Goal: Information Seeking & Learning: Learn about a topic

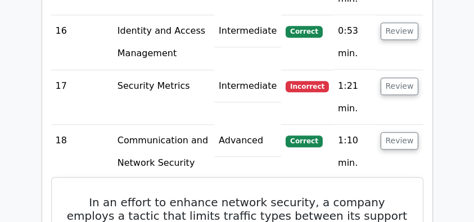
scroll to position [2772, 0]
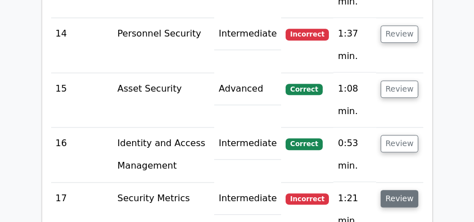
click at [400, 190] on button "Review" at bounding box center [399, 198] width 38 height 17
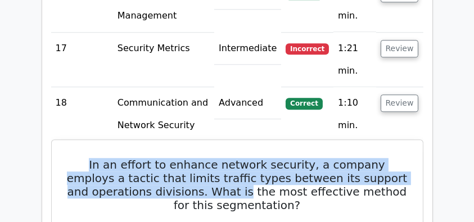
drag, startPoint x: 62, startPoint y: 41, endPoint x: 218, endPoint y: 73, distance: 158.9
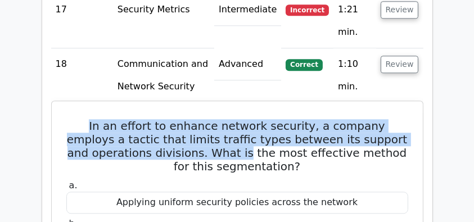
scroll to position [3034, 0]
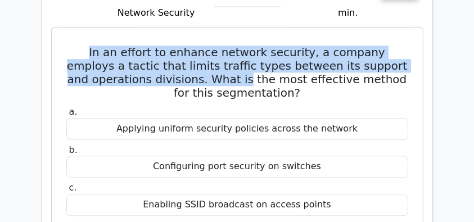
copy div "In an effort to enhance network security, a company employs a tactic that limit…"
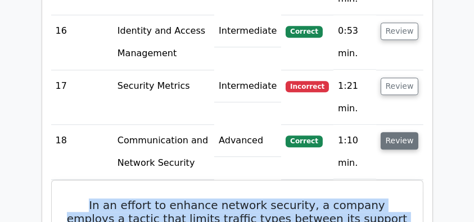
click at [404, 132] on button "Review" at bounding box center [399, 140] width 38 height 17
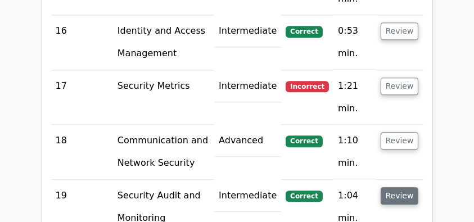
click at [395, 187] on button "Review" at bounding box center [399, 195] width 38 height 17
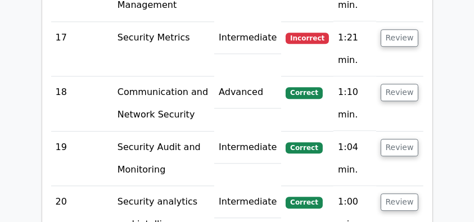
scroll to position [2996, 0]
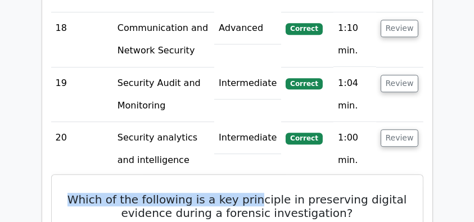
drag, startPoint x: 69, startPoint y: 78, endPoint x: 262, endPoint y: 83, distance: 193.3
click at [262, 193] on h5 "Which of the following is a key principle in preserving digital evidence during…" at bounding box center [237, 206] width 344 height 27
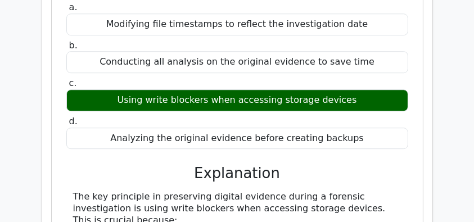
scroll to position [3296, 0]
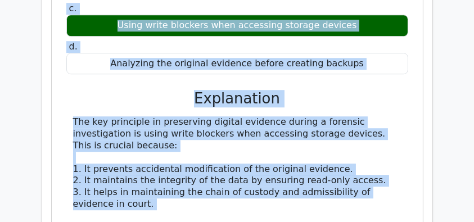
copy div "Which of the following is a key principle in preserving digital evidence during…"
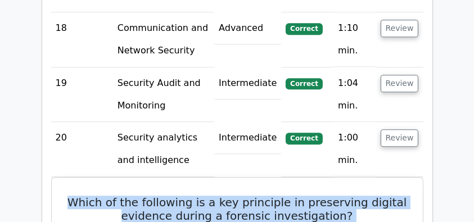
scroll to position [2959, 0]
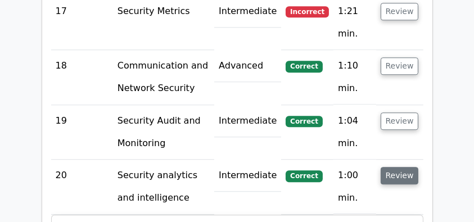
click at [402, 167] on button "Review" at bounding box center [399, 175] width 38 height 17
click at [388, 167] on button "Review" at bounding box center [399, 175] width 38 height 17
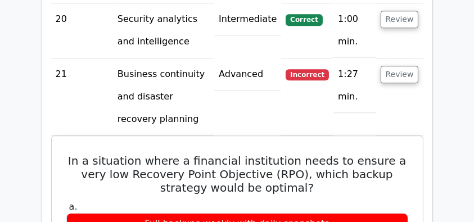
scroll to position [3109, 0]
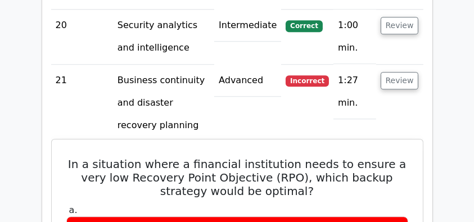
drag, startPoint x: 62, startPoint y: 42, endPoint x: 293, endPoint y: 210, distance: 285.9
copy div "In a situation where a financial institution needs to ensure a very low Recover…"
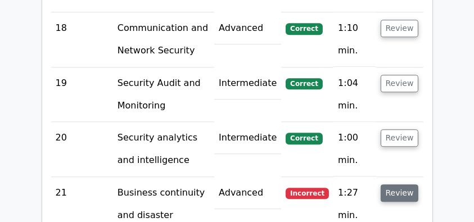
click at [396, 184] on button "Review" at bounding box center [399, 192] width 38 height 17
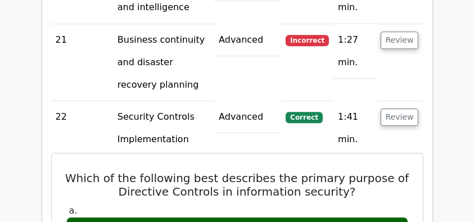
scroll to position [3146, 0]
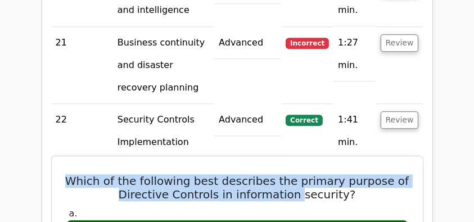
drag, startPoint x: 72, startPoint y: 57, endPoint x: 303, endPoint y: 79, distance: 232.5
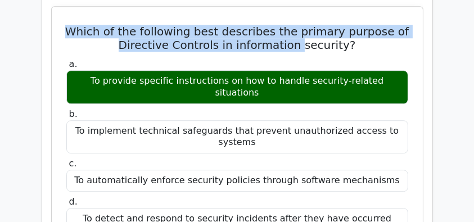
click at [387, 208] on div "To detect and respond to security incidents after they have occurred" at bounding box center [237, 219] width 342 height 22
copy div "Which of the following best describes the primary purpose of Directive Controls…"
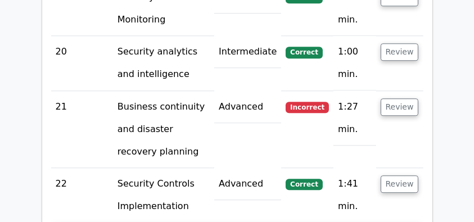
scroll to position [3071, 0]
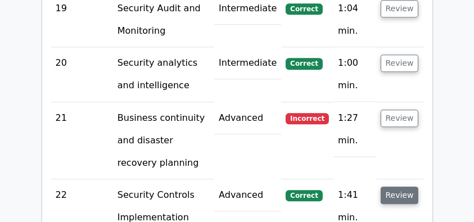
click at [393, 187] on button "Review" at bounding box center [399, 195] width 38 height 17
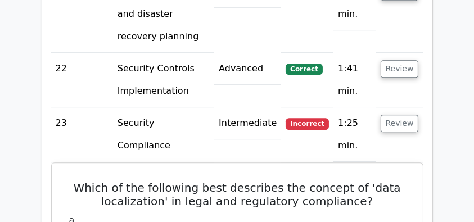
scroll to position [3221, 0]
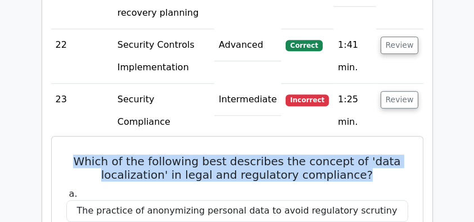
drag, startPoint x: 74, startPoint y: 36, endPoint x: 376, endPoint y: 58, distance: 302.5
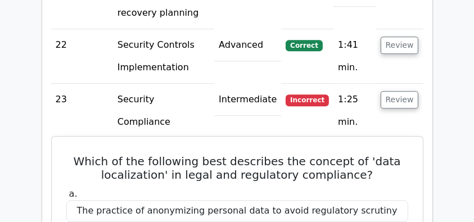
drag, startPoint x: 67, startPoint y: 31, endPoint x: 282, endPoint y: 83, distance: 220.6
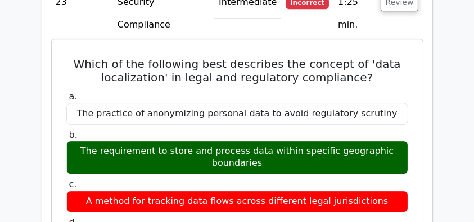
scroll to position [3333, 0]
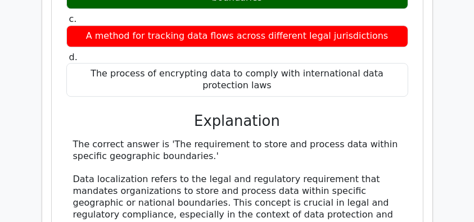
scroll to position [3520, 0]
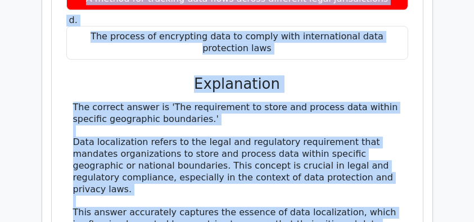
copy div "Which of the following best describes the concept of 'data localization' in leg…"
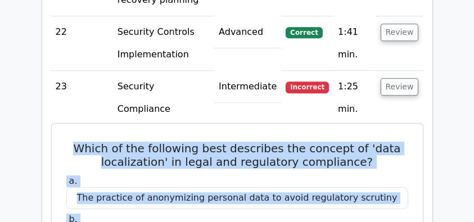
scroll to position [3183, 0]
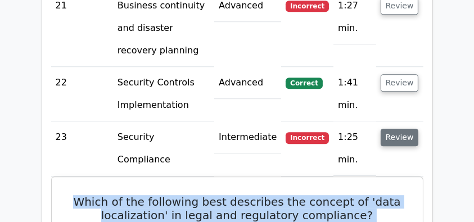
click at [396, 129] on button "Review" at bounding box center [399, 137] width 38 height 17
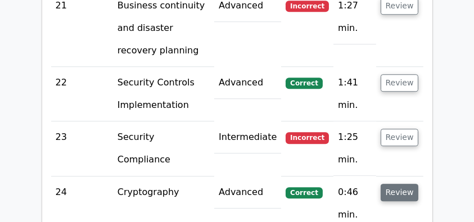
click at [392, 184] on button "Review" at bounding box center [399, 192] width 38 height 17
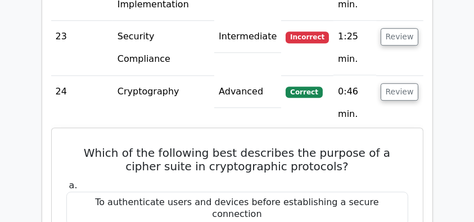
scroll to position [3296, 0]
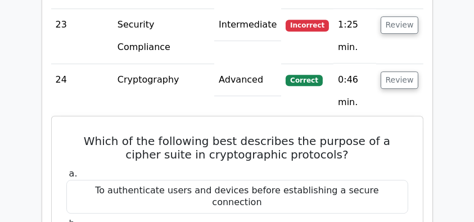
drag, startPoint x: 71, startPoint y: 18, endPoint x: 389, endPoint y: 184, distance: 359.4
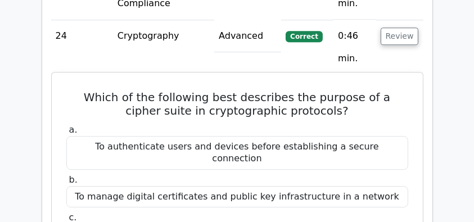
scroll to position [3408, 0]
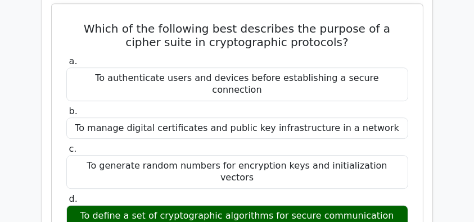
copy div "Which of the following best describes the purpose of a cipher suite in cryptogr…"
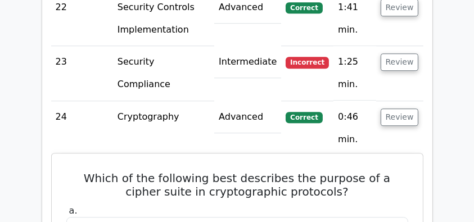
scroll to position [3221, 0]
